Goal: Task Accomplishment & Management: Use online tool/utility

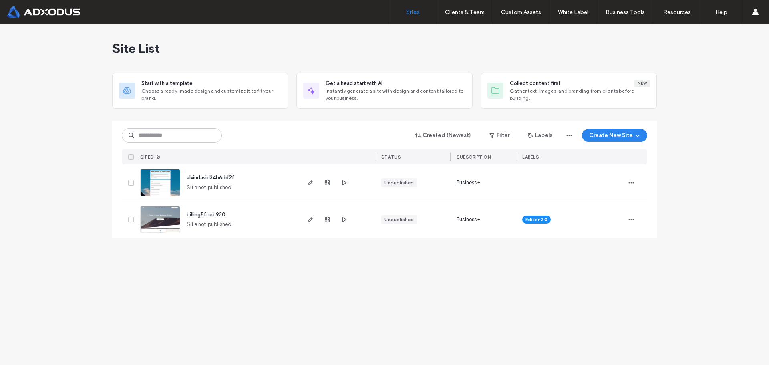
click at [681, 226] on div "Site List Start with a template Choose a ready-made design and customize it to …" at bounding box center [384, 194] width 769 height 341
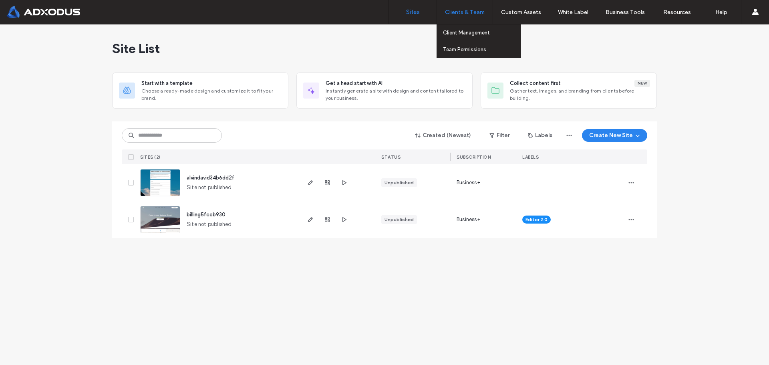
click at [477, 16] on div "Clients & Team" at bounding box center [465, 12] width 56 height 24
click at [475, 34] on label "Client Management" at bounding box center [466, 33] width 47 height 6
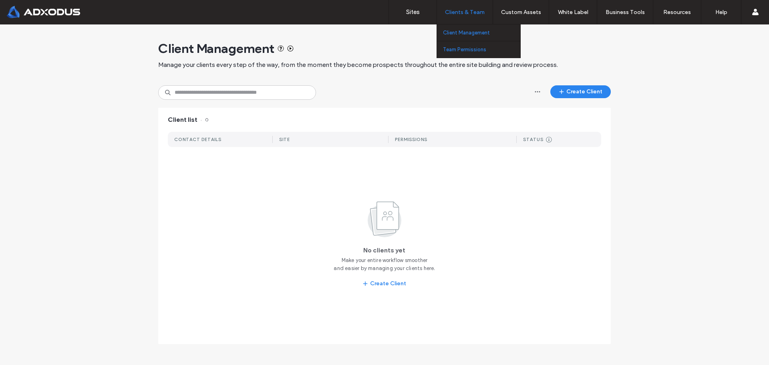
click at [467, 48] on label "Team Permissions" at bounding box center [464, 49] width 43 height 6
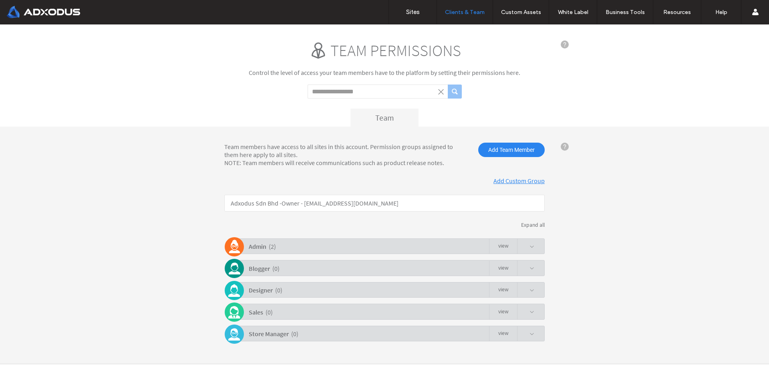
click at [332, 245] on div "Admin ( 2 ) view" at bounding box center [386, 246] width 317 height 16
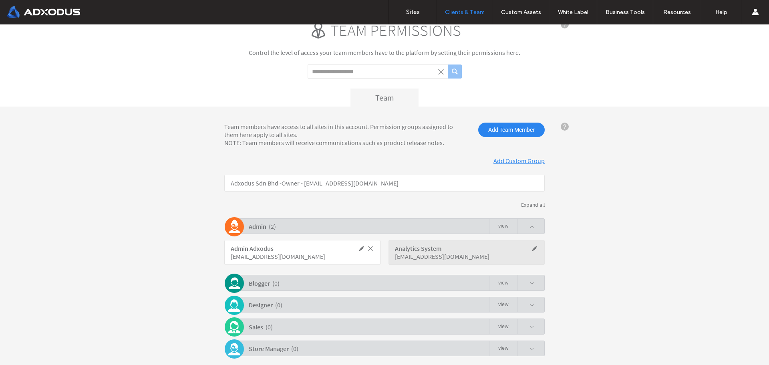
scroll to position [40, 0]
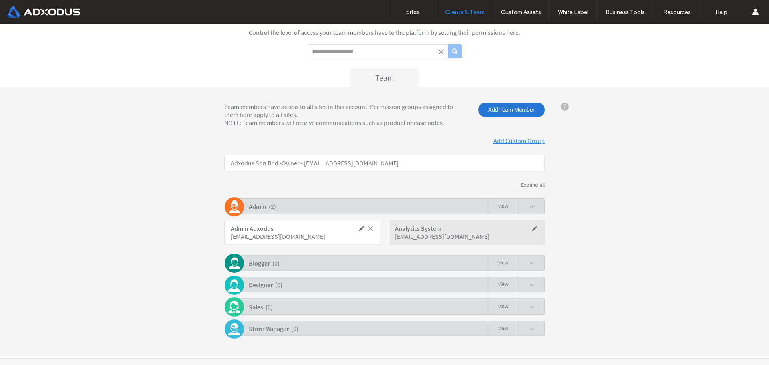
click at [497, 108] on span "Add Team Member" at bounding box center [512, 110] width 67 height 14
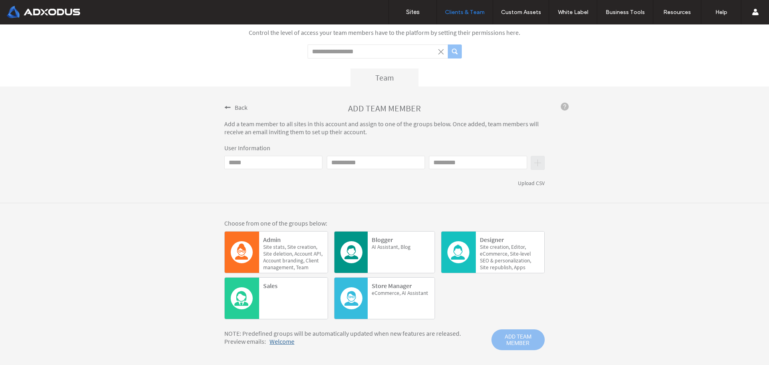
click input "Email"
paste input "**********"
click input "******"
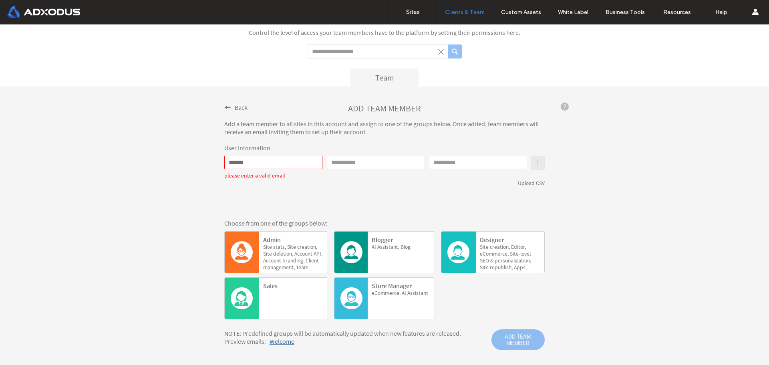
paste input "**********"
click input "**********"
type input "**********"
click input "First name"
type input "*"
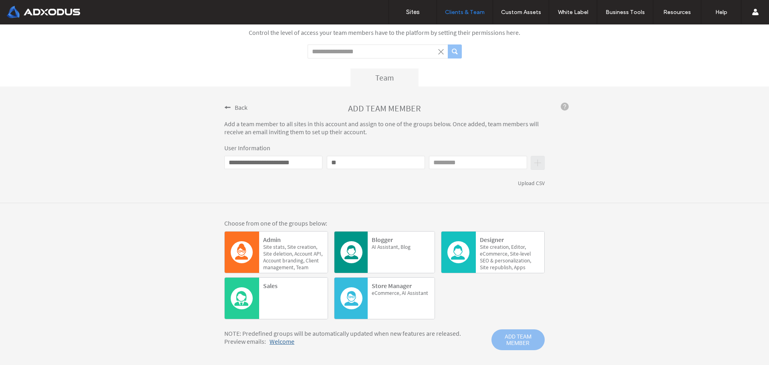
type input "**"
click input "Last name"
type input "***"
click div "Choose from one of the groups below: Admin Site stats, Site creation, Site dele…"
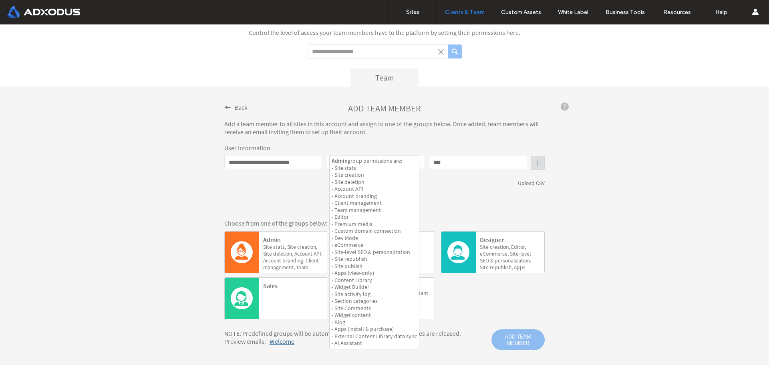
click at [297, 247] on span "stats," at bounding box center [307, 247] width 20 height 7
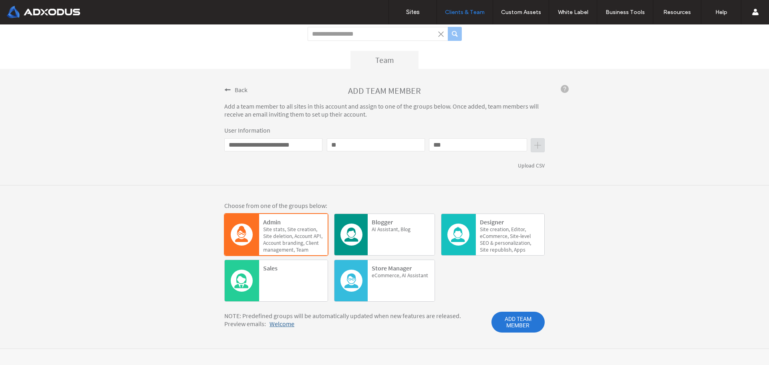
click at [510, 320] on span "ADD TEAM MEMBER" at bounding box center [518, 322] width 53 height 21
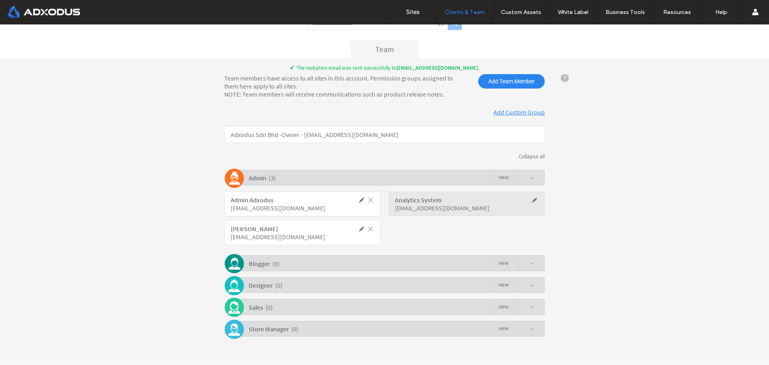
scroll to position [79, 0]
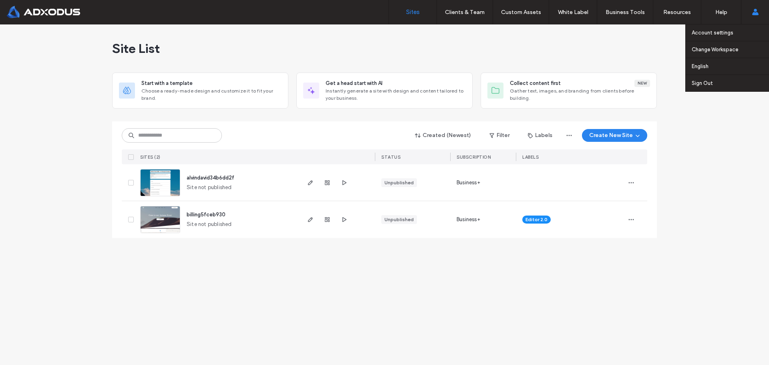
click at [758, 16] on span at bounding box center [756, 12] width 6 height 24
click at [724, 31] on label "Account settings" at bounding box center [713, 33] width 42 height 6
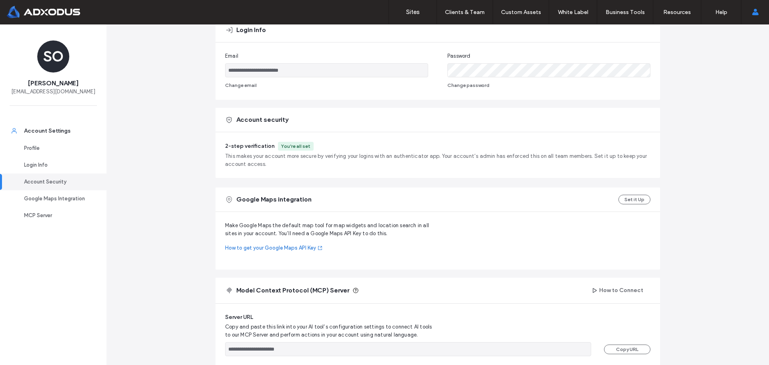
scroll to position [80, 0]
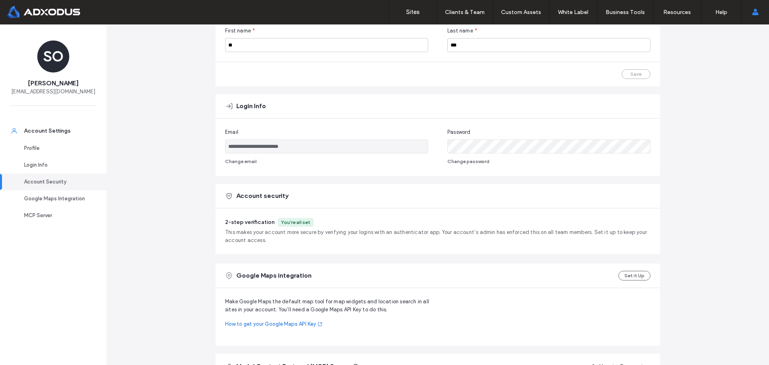
click at [361, 149] on input "**********" at bounding box center [326, 146] width 203 height 14
click at [739, 140] on div "**********" at bounding box center [438, 235] width 663 height 581
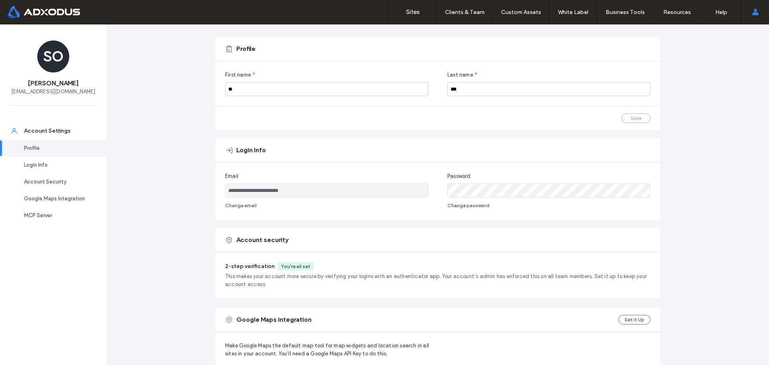
scroll to position [0, 0]
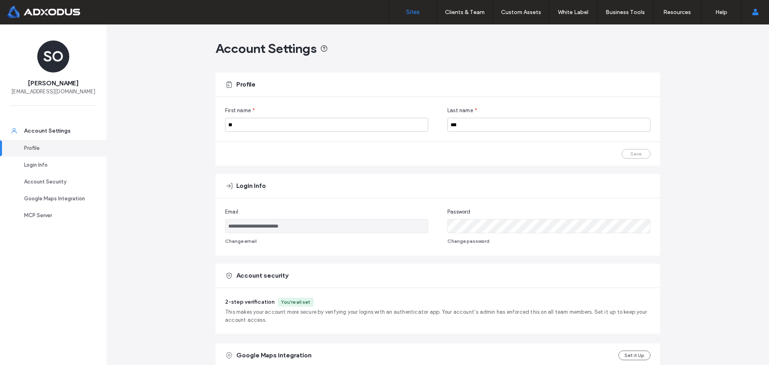
click at [407, 12] on label "Sites" at bounding box center [413, 11] width 14 height 7
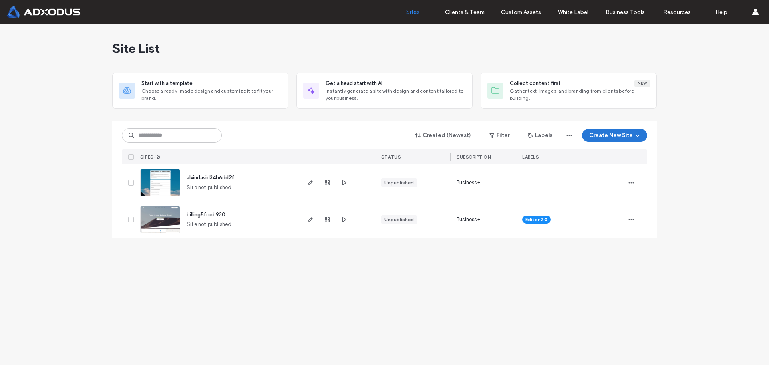
click at [632, 137] on button "Create New Site" at bounding box center [614, 135] width 65 height 13
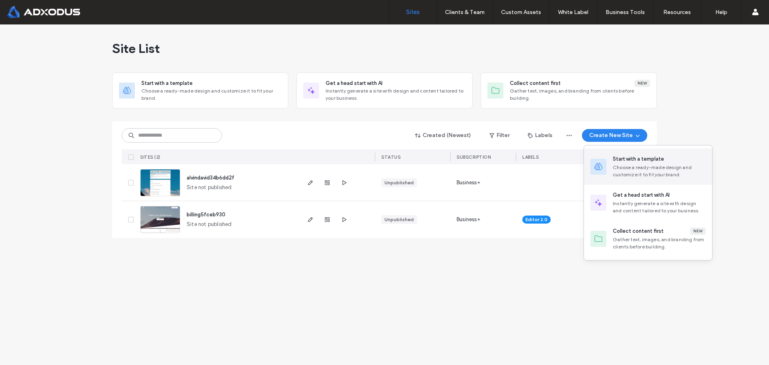
click at [620, 166] on div "Choose a ready-made design and customize it to fit your brand." at bounding box center [659, 171] width 93 height 14
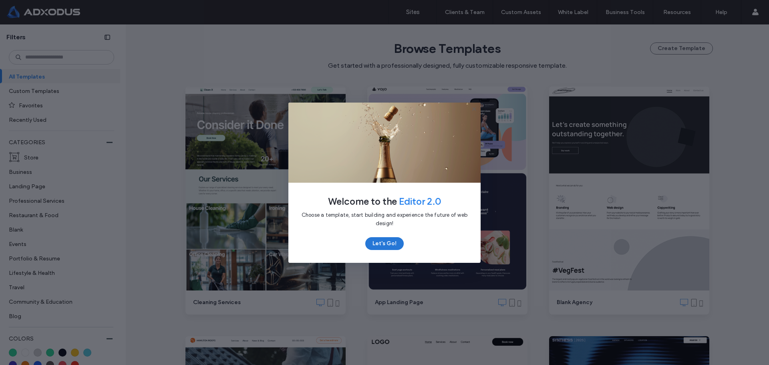
click at [385, 244] on button "Let's Go!" at bounding box center [384, 243] width 38 height 13
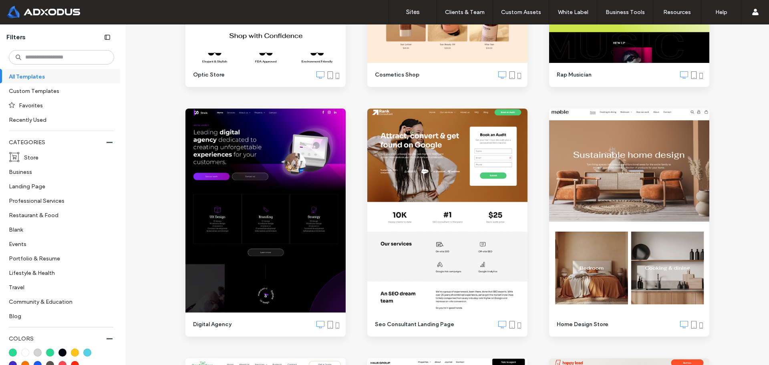
scroll to position [1763, 0]
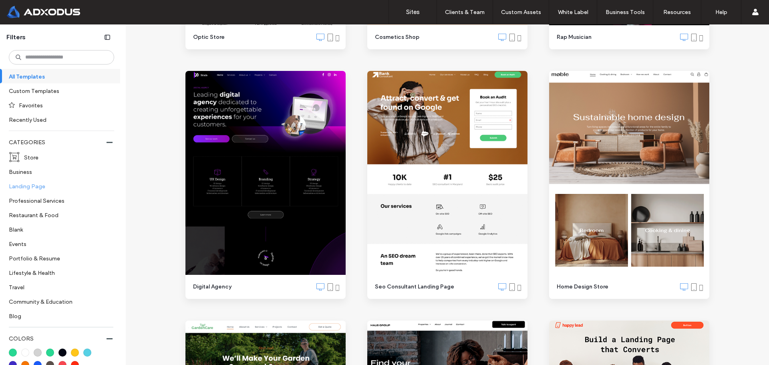
click at [45, 184] on label "Landing Page" at bounding box center [58, 186] width 99 height 14
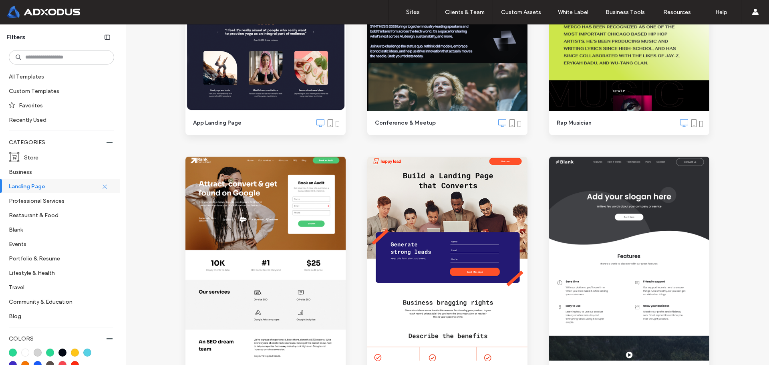
scroll to position [0, 0]
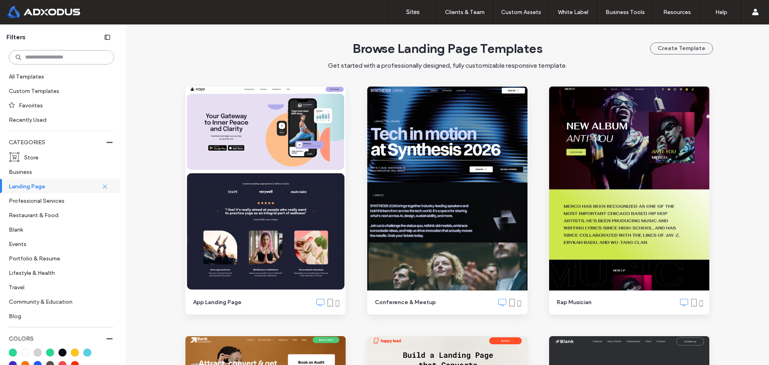
click at [53, 54] on input at bounding box center [61, 57] width 105 height 14
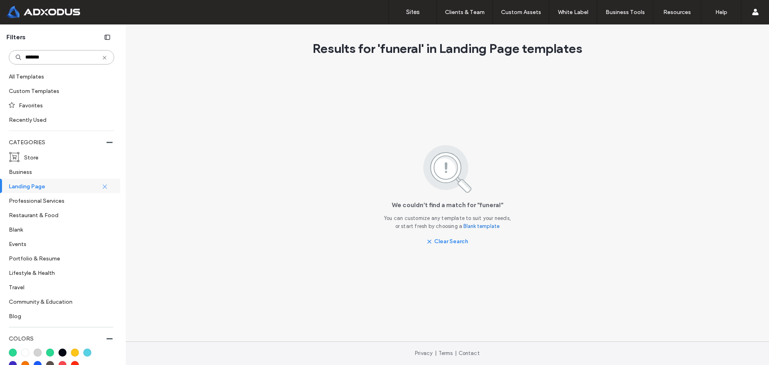
type input "*******"
click at [26, 245] on label "Events" at bounding box center [58, 244] width 99 height 14
click at [103, 57] on use at bounding box center [105, 58] width 4 height 4
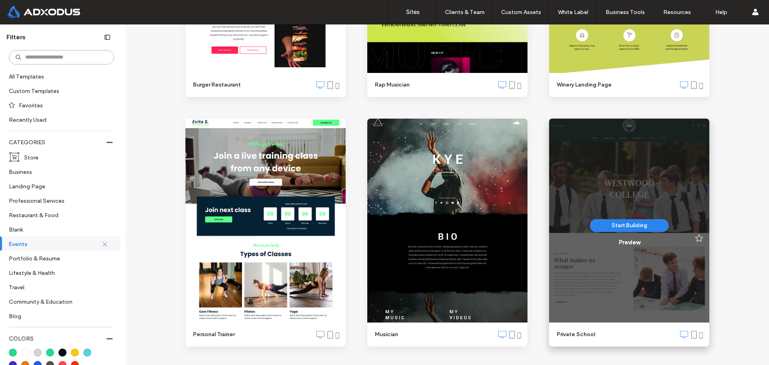
scroll to position [481, 0]
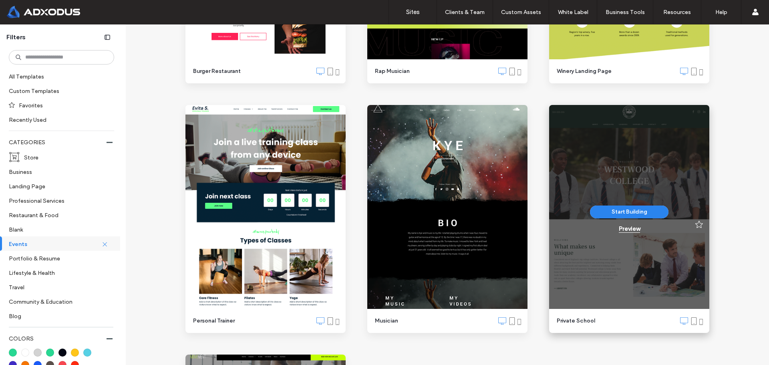
click at [633, 227] on div "Preview" at bounding box center [629, 228] width 21 height 7
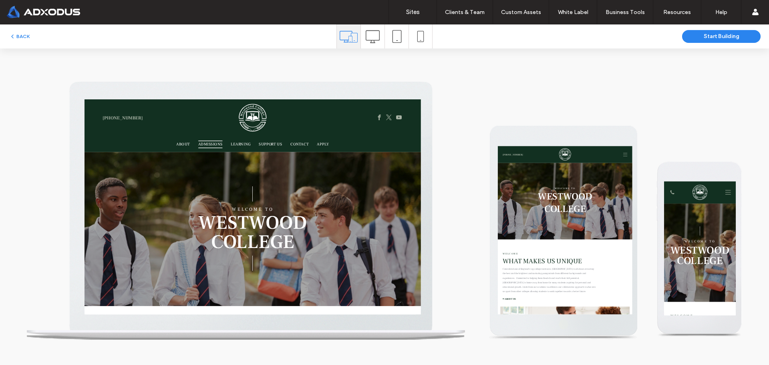
scroll to position [0, 0]
click at [272, 162] on span "ADMISSIONS" at bounding box center [264, 163] width 34 height 11
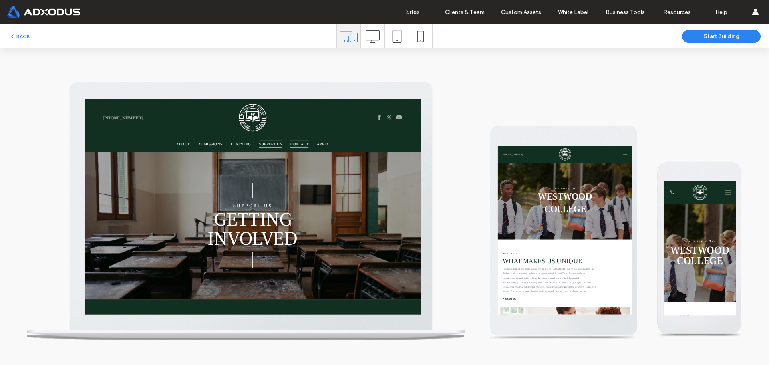
click at [392, 161] on span "CONTACT" at bounding box center [391, 163] width 26 height 11
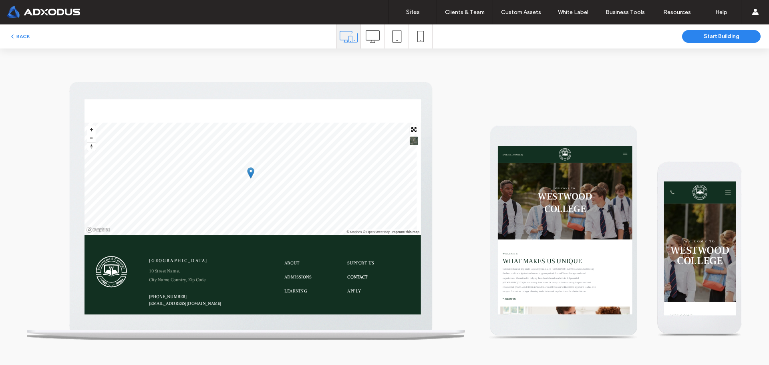
scroll to position [486, 0]
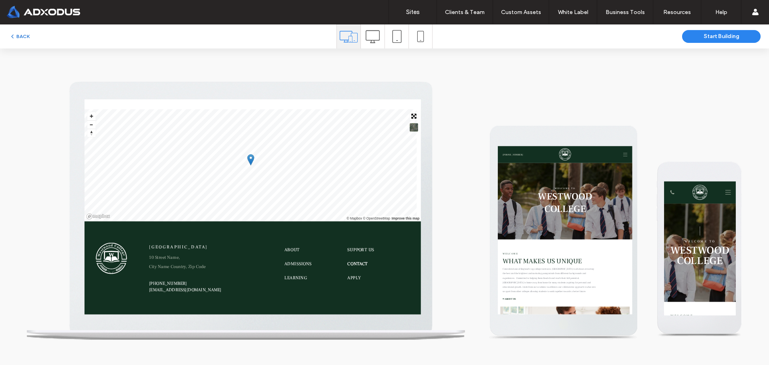
click at [22, 36] on button "BACK" at bounding box center [19, 37] width 20 height 10
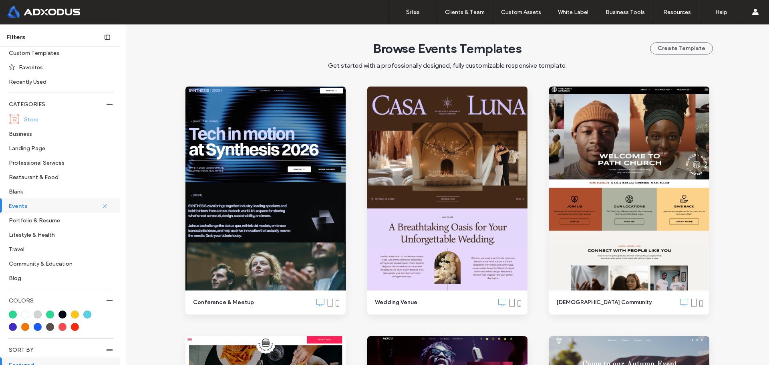
scroll to position [0, 0]
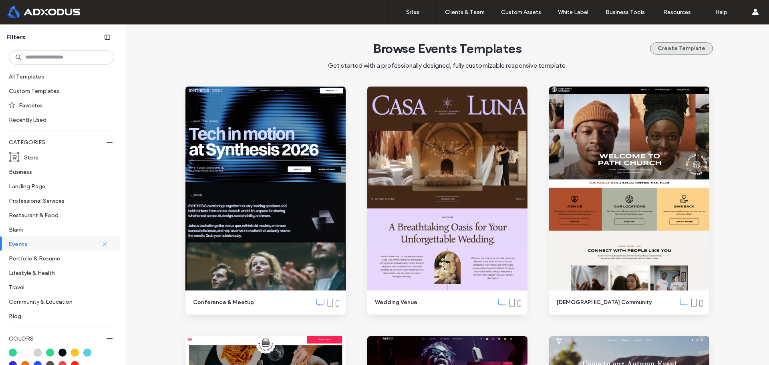
click at [661, 48] on button "Create Template" at bounding box center [681, 48] width 63 height 12
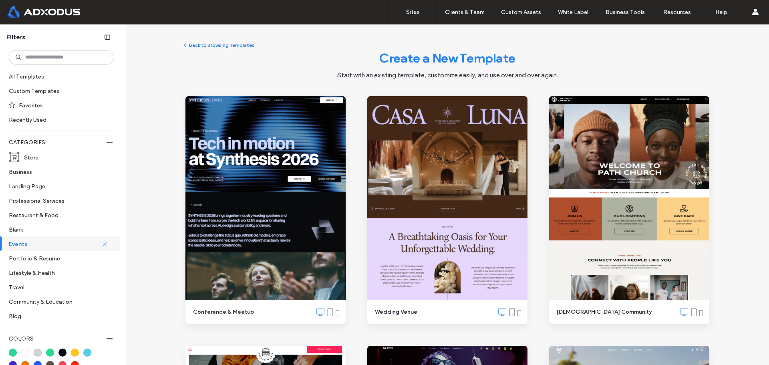
click at [211, 42] on button "Back to Browsing Templates" at bounding box center [218, 45] width 73 height 10
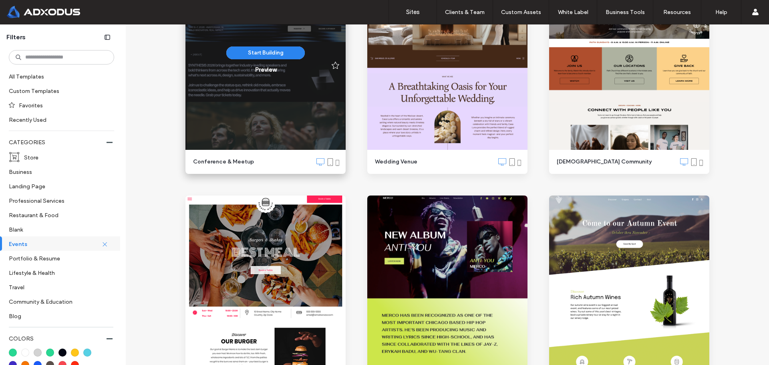
scroll to position [200, 0]
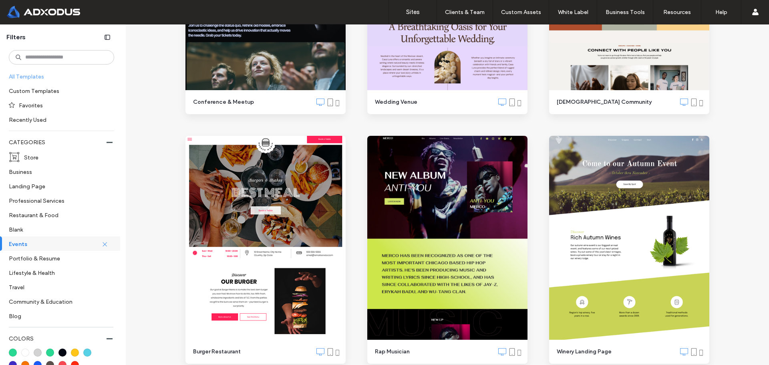
click at [43, 74] on label "All Templates" at bounding box center [61, 76] width 104 height 14
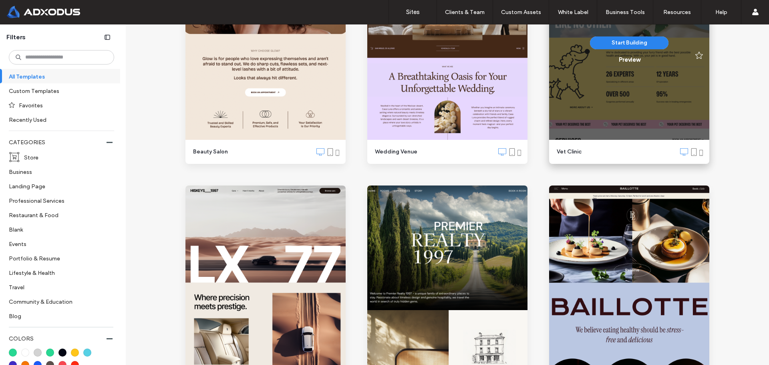
scroll to position [721, 0]
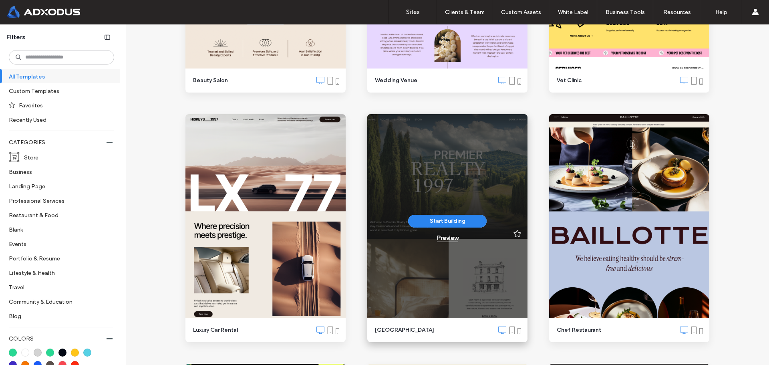
click at [444, 239] on div "Preview" at bounding box center [447, 237] width 21 height 7
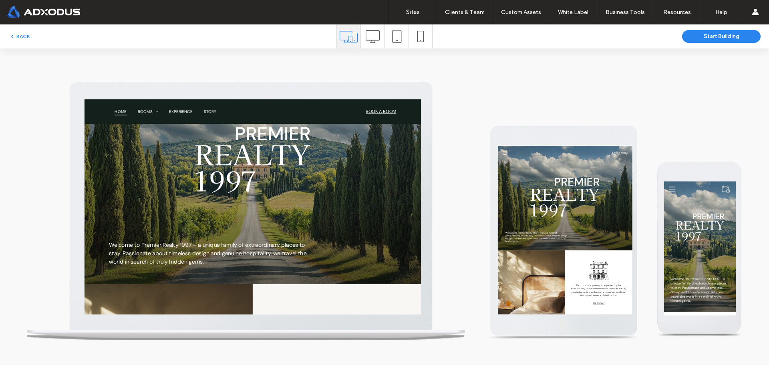
scroll to position [40, 0]
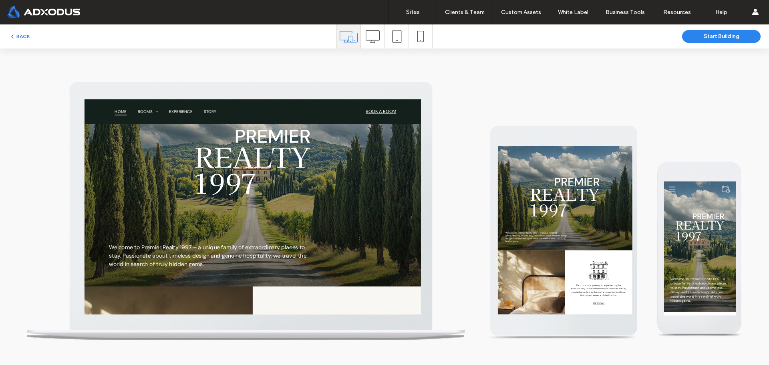
click at [26, 35] on button "BACK" at bounding box center [19, 37] width 20 height 10
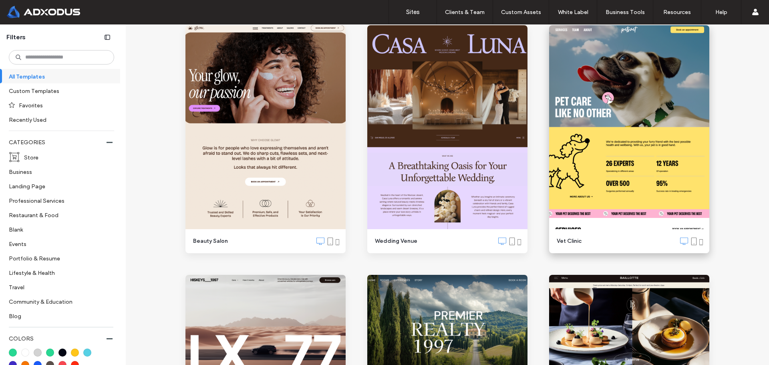
scroll to position [561, 0]
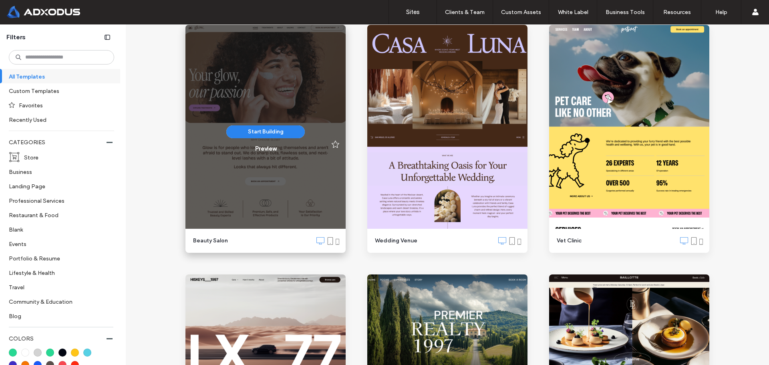
click at [317, 168] on div "Start Building Preview" at bounding box center [266, 139] width 160 height 228
click at [263, 151] on div "Preview" at bounding box center [265, 148] width 21 height 7
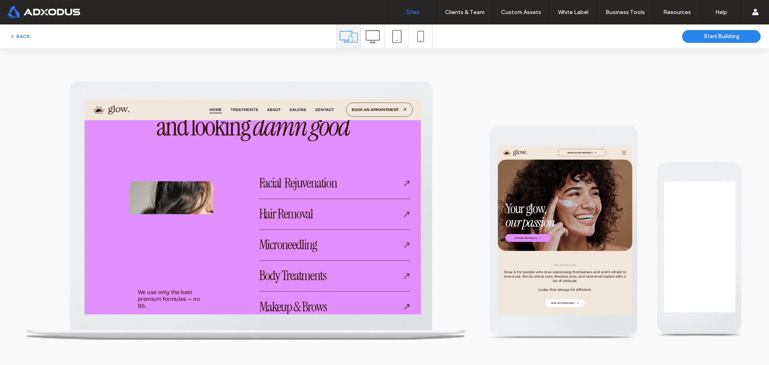
scroll to position [0, 0]
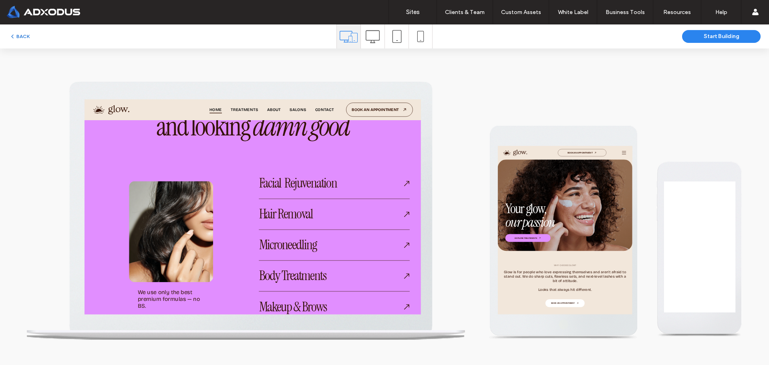
click at [17, 38] on button "BACK" at bounding box center [19, 37] width 20 height 10
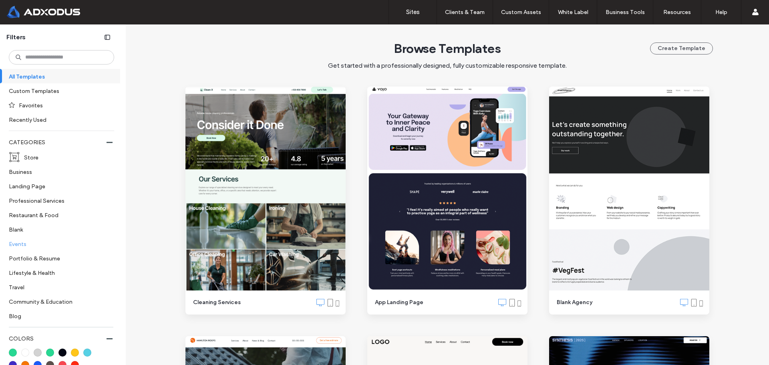
click at [36, 245] on label "Events" at bounding box center [58, 244] width 99 height 14
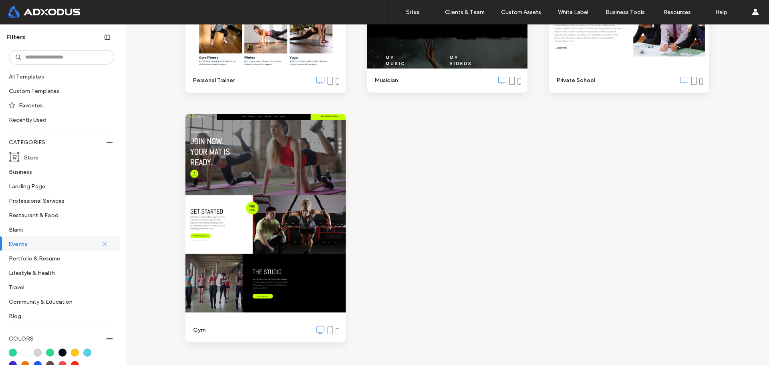
scroll to position [641, 0]
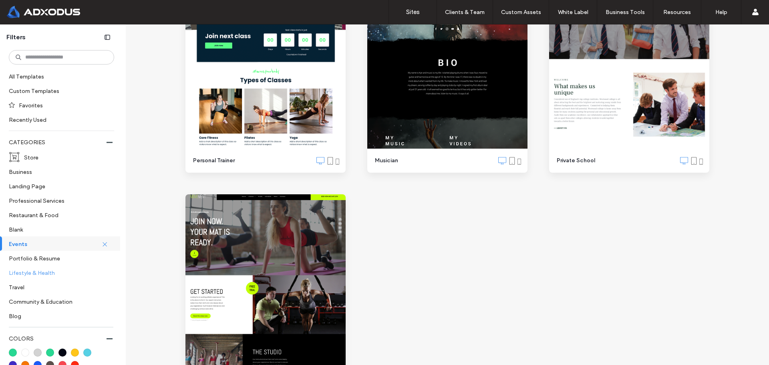
click at [22, 274] on label "Lifestyle & Health" at bounding box center [58, 273] width 99 height 14
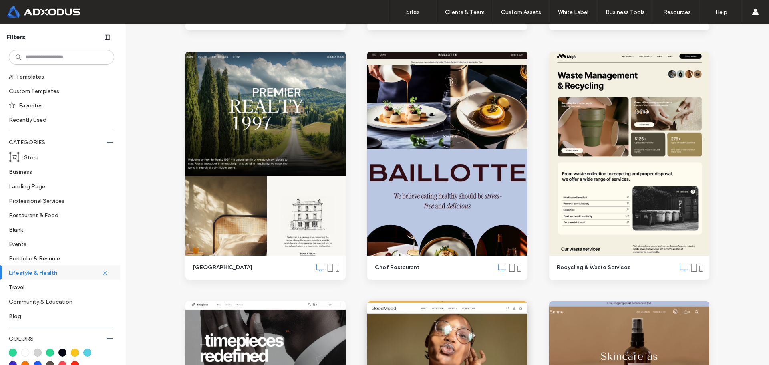
scroll to position [521, 0]
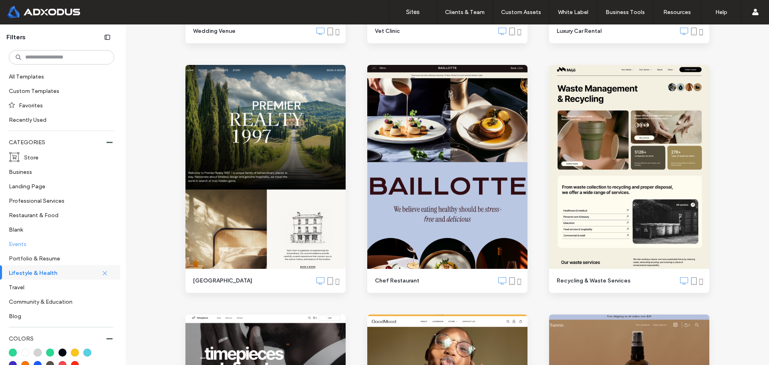
click at [42, 247] on label "Events" at bounding box center [58, 244] width 99 height 14
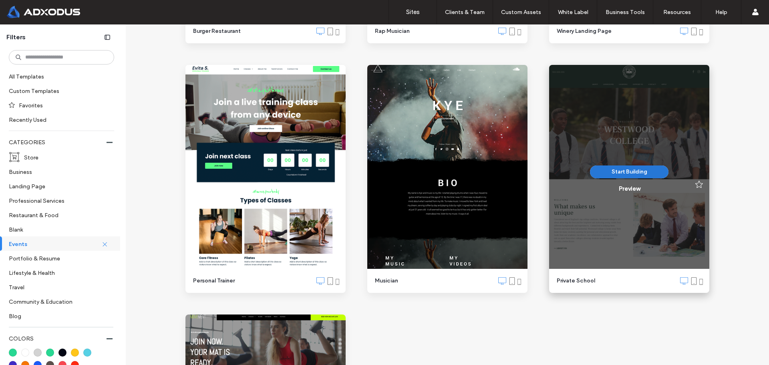
click at [632, 170] on button "Start Building" at bounding box center [629, 172] width 79 height 13
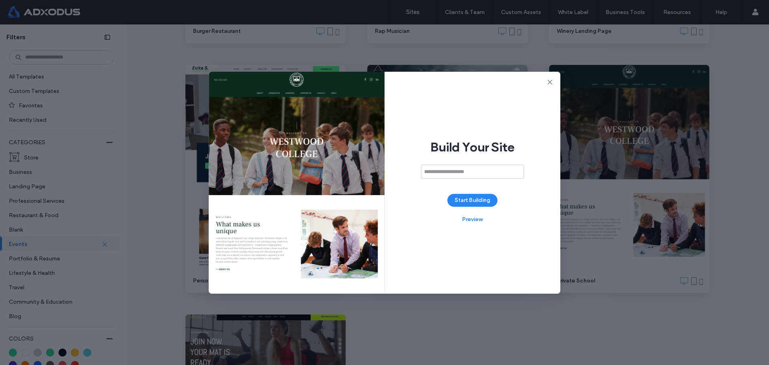
drag, startPoint x: 451, startPoint y: 173, endPoint x: 467, endPoint y: 171, distance: 16.2
click at [454, 172] on input at bounding box center [472, 172] width 103 height 14
click at [434, 172] on input at bounding box center [472, 172] width 103 height 14
paste input "**********"
click at [441, 171] on input "**********" at bounding box center [472, 172] width 103 height 14
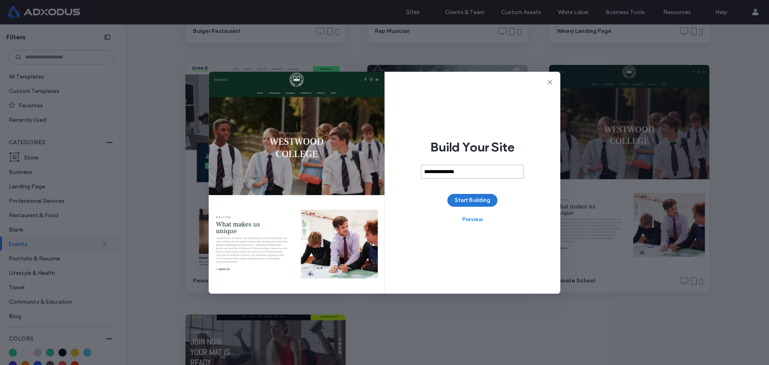
type input "**********"
click at [473, 198] on button "Start Building" at bounding box center [473, 200] width 50 height 13
